Goal: Task Accomplishment & Management: Use online tool/utility

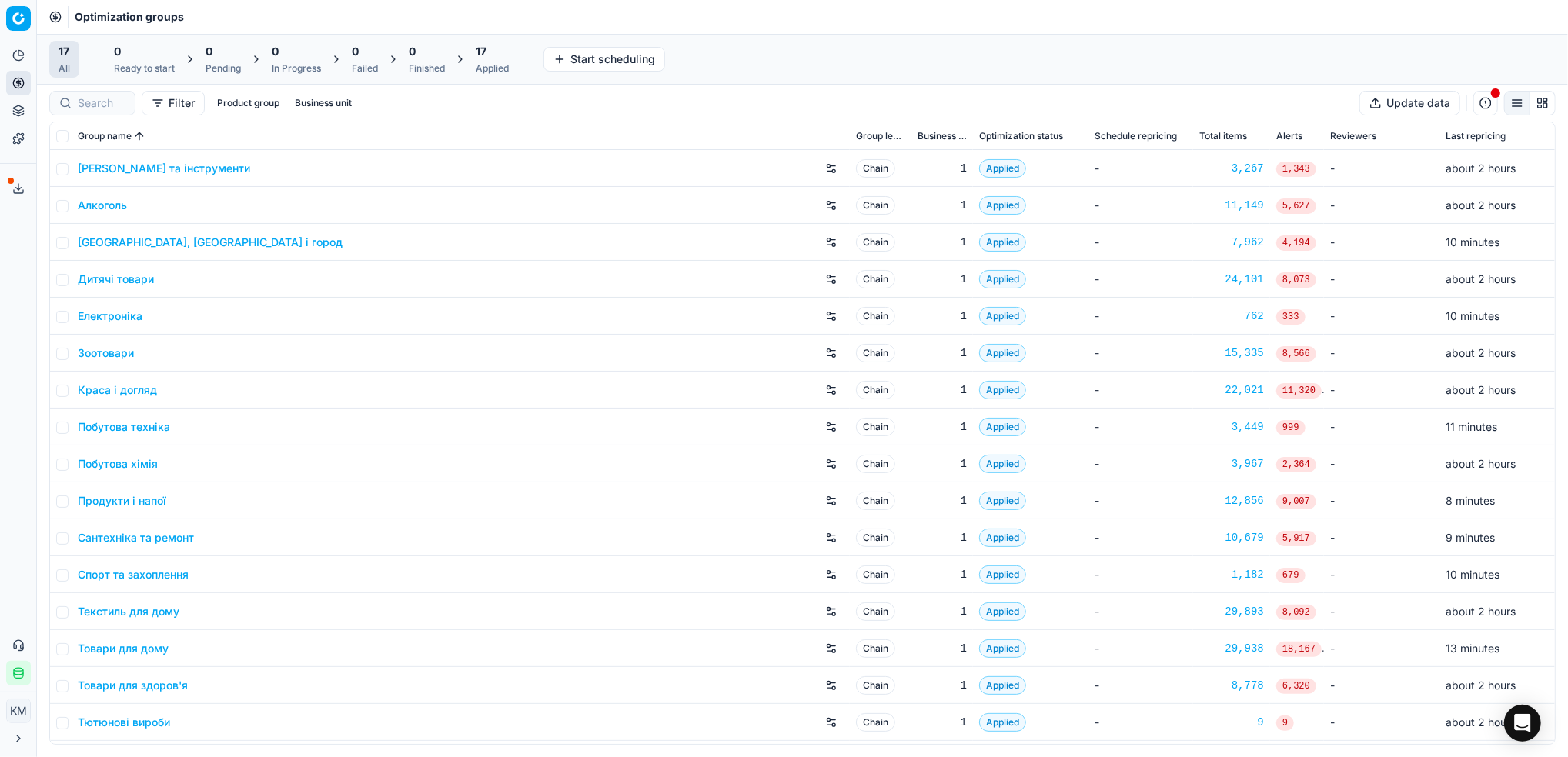
click at [125, 396] on link "Краса і догляд" at bounding box center [118, 390] width 79 height 16
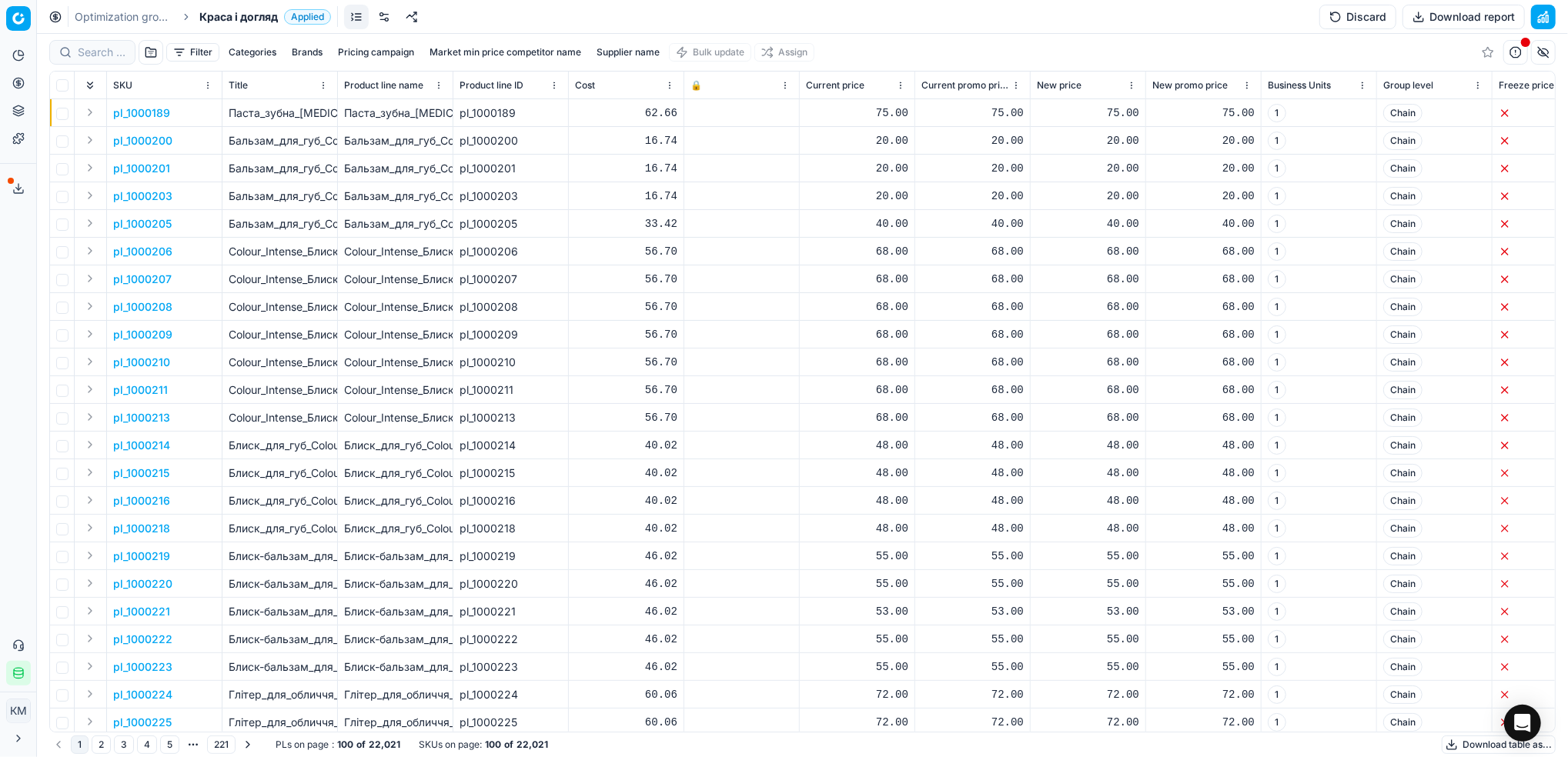
click at [622, 47] on button "Supplier name" at bounding box center [628, 52] width 76 height 19
type input "кімберлі"
click at [694, 227] on button "Apply" at bounding box center [701, 236] width 37 height 19
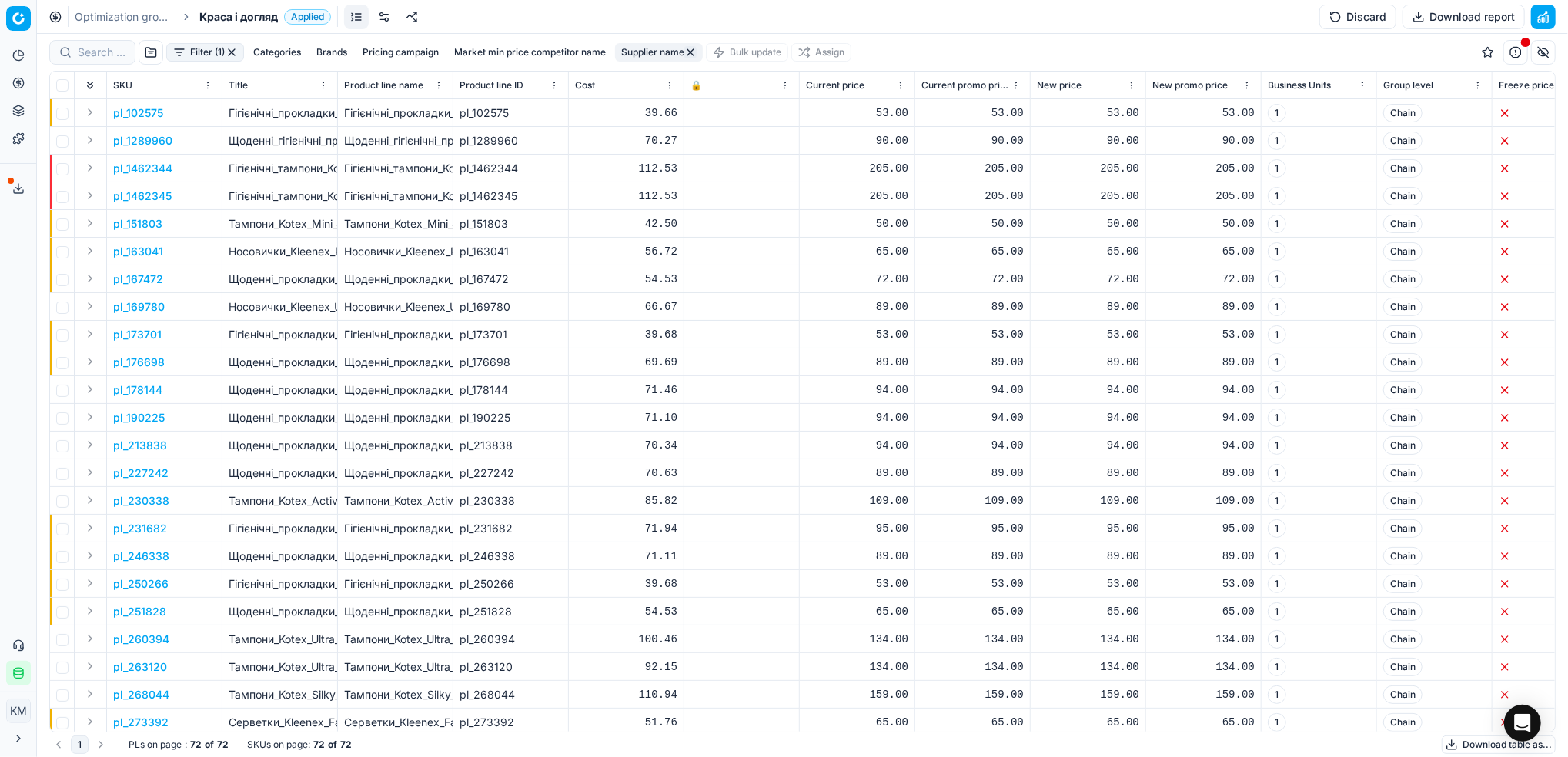
click at [1439, 21] on button "Download report" at bounding box center [1463, 17] width 122 height 25
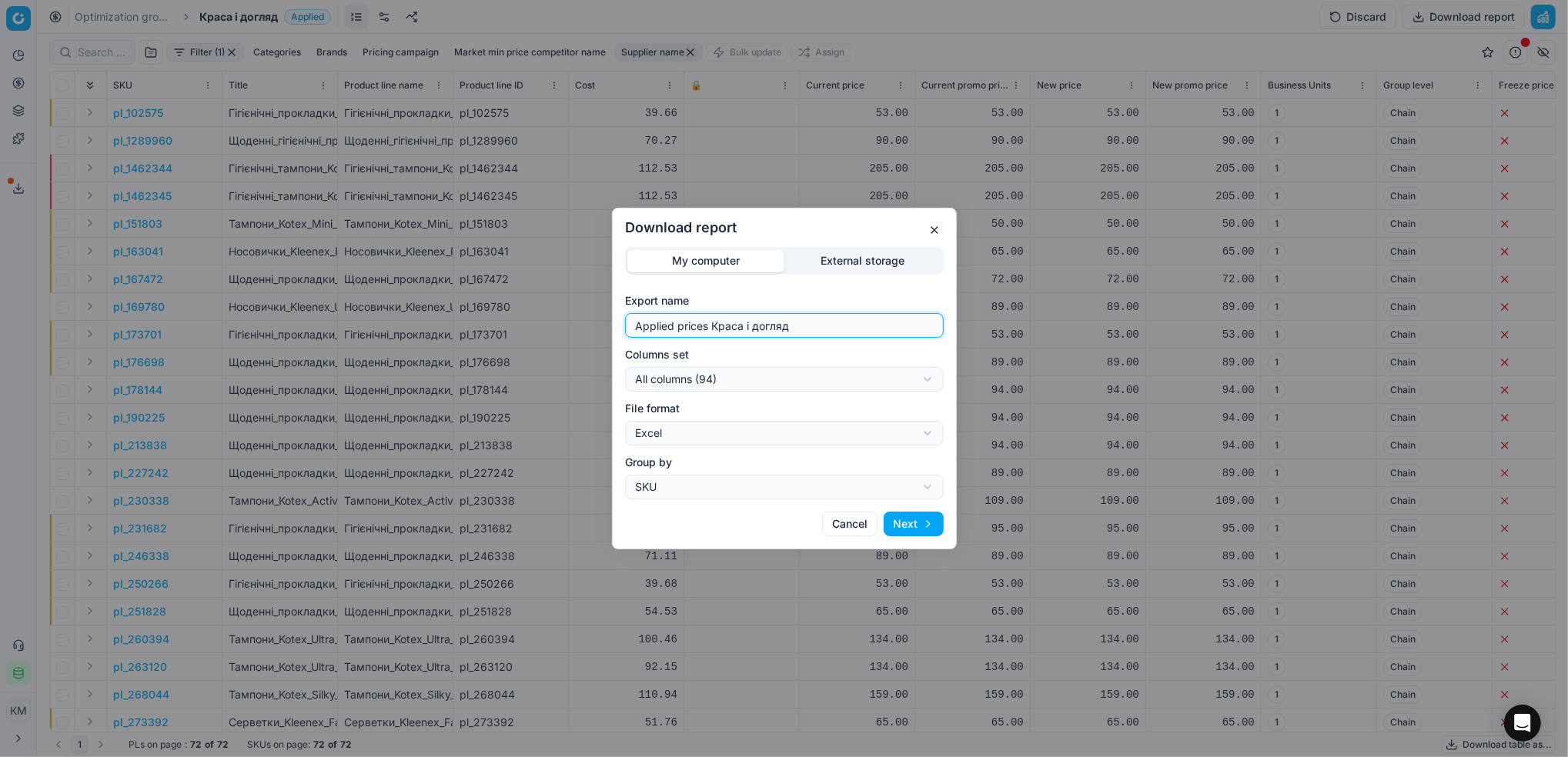
drag, startPoint x: 812, startPoint y: 325, endPoint x: 542, endPoint y: 304, distance: 270.8
click at [538, 308] on div "Download report My computer External storage Export name Applied prices Краса і…" at bounding box center [784, 378] width 1568 height 757
type input "кку"
click at [916, 519] on button "Next" at bounding box center [913, 524] width 60 height 25
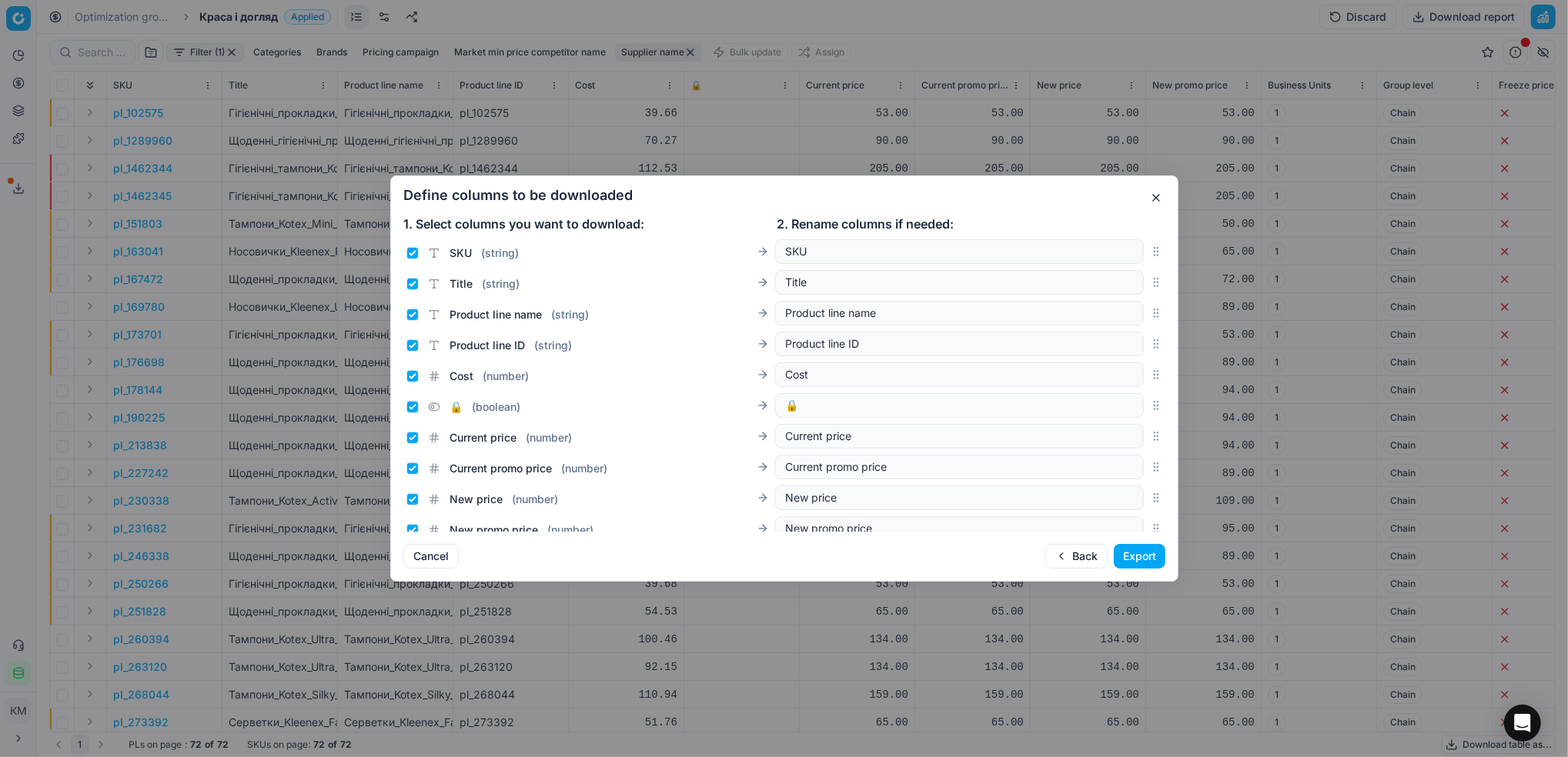
click at [1130, 550] on button "Export" at bounding box center [1140, 557] width 51 height 25
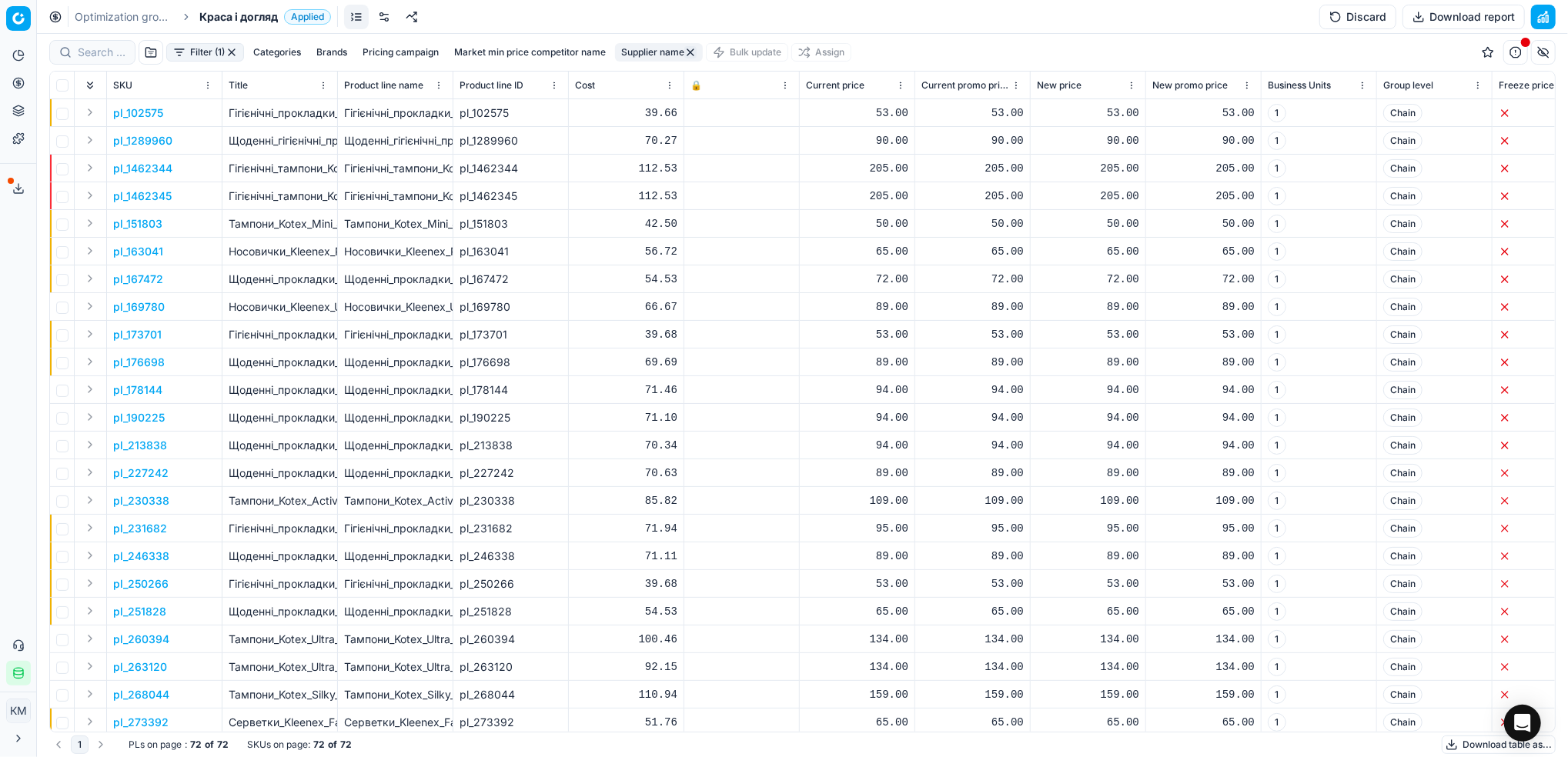
click at [15, 192] on icon at bounding box center [19, 188] width 12 height 12
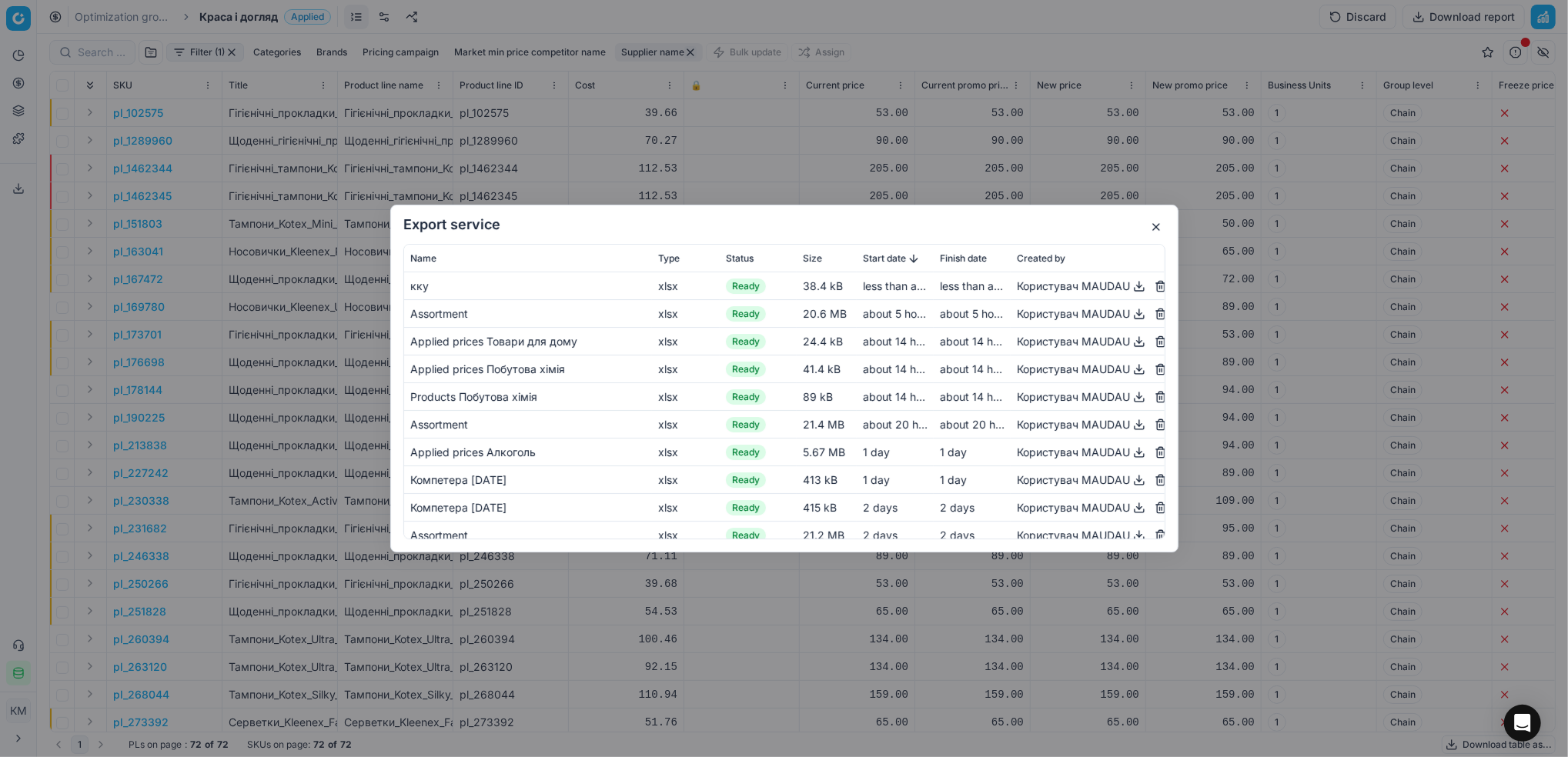
click at [1130, 281] on button "button" at bounding box center [1140, 287] width 19 height 19
click at [1154, 231] on button "button" at bounding box center [1156, 227] width 19 height 19
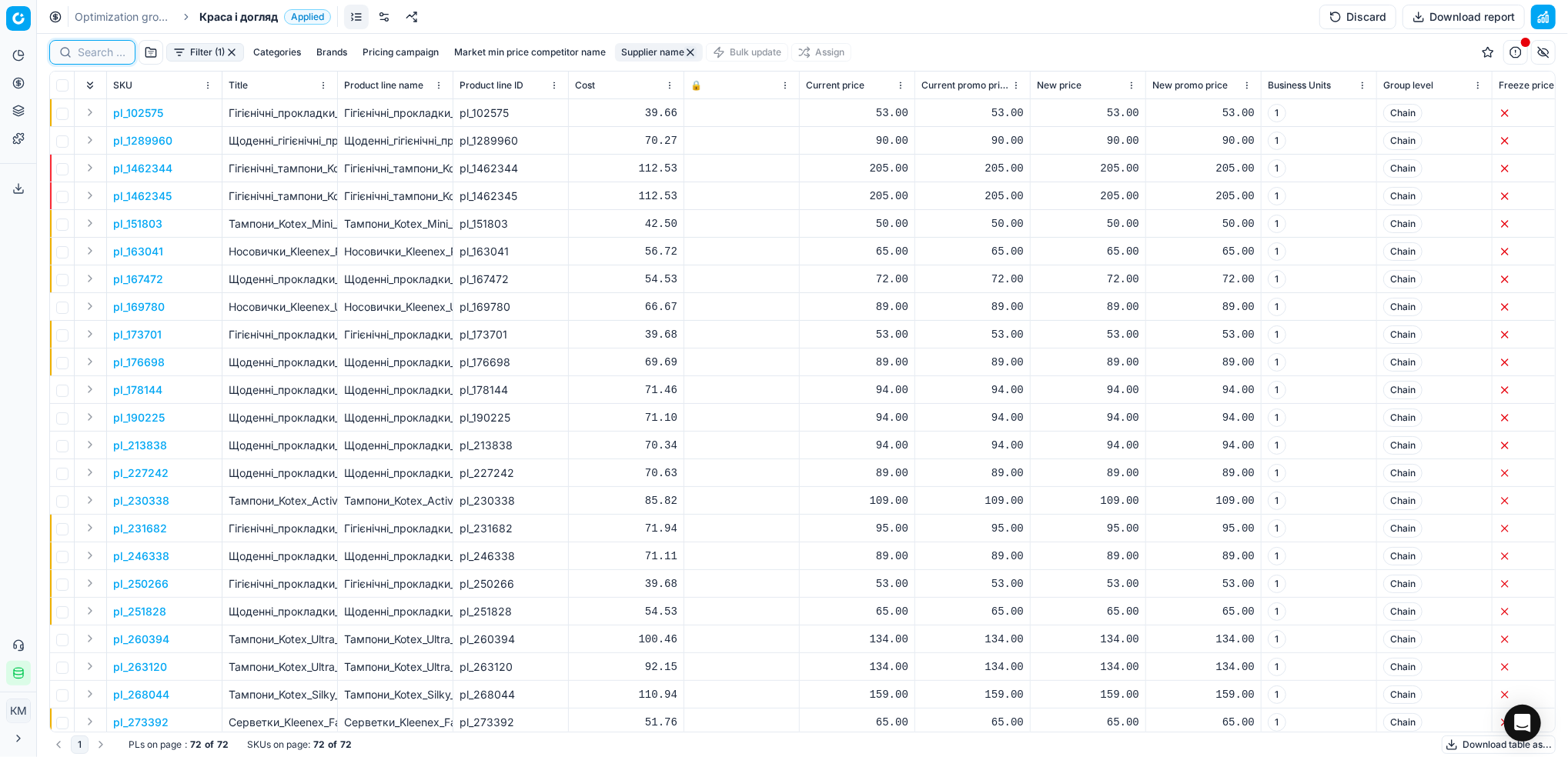
click at [100, 58] on input at bounding box center [101, 52] width 48 height 16
paste input "596570"
type input "596570"
